Goal: Information Seeking & Learning: Learn about a topic

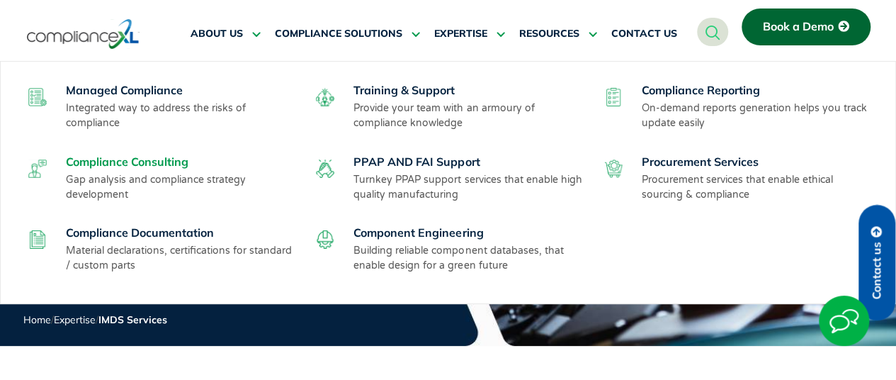
click at [140, 164] on link "Compliance Consulting" at bounding box center [127, 161] width 123 height 14
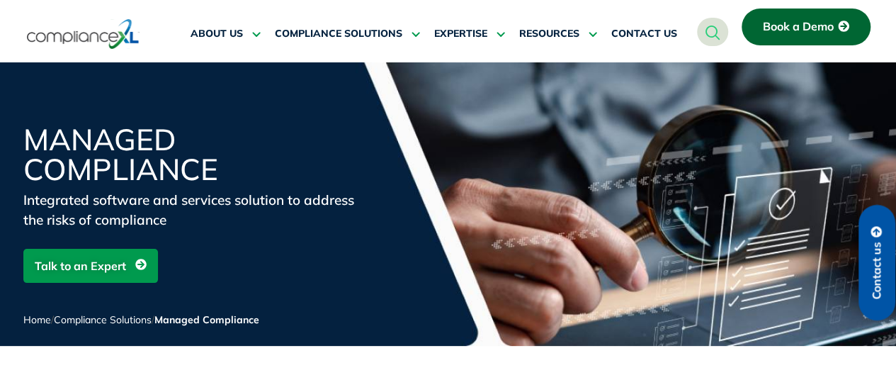
scroll to position [1794, 0]
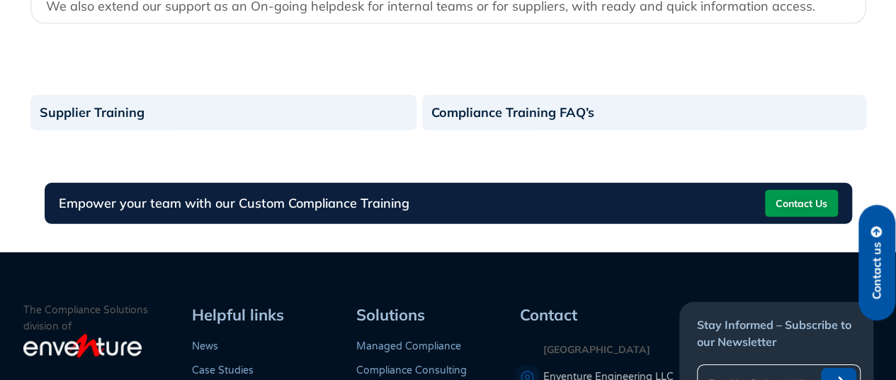
scroll to position [1352, 0]
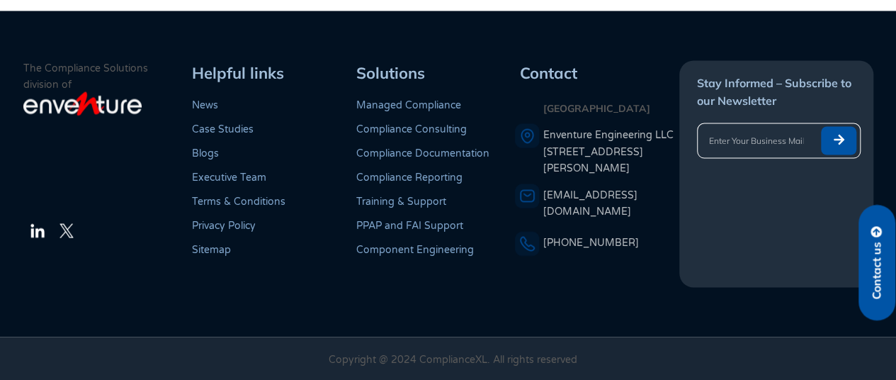
scroll to position [1245, 0]
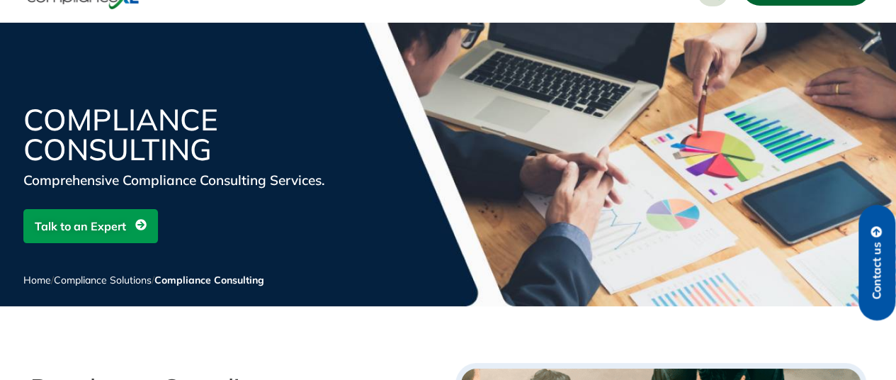
scroll to position [1303, 0]
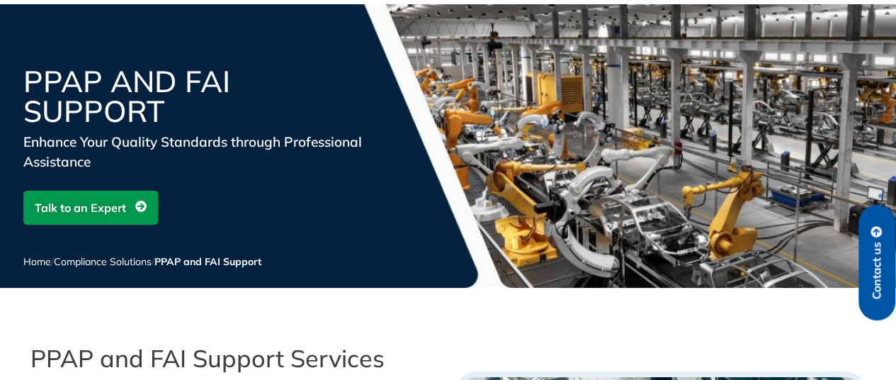
scroll to position [1289, 0]
